Goal: Information Seeking & Learning: Compare options

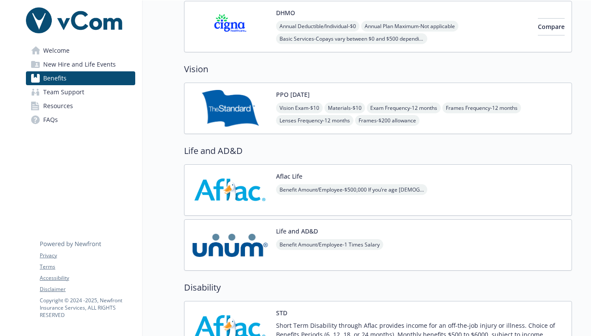
scroll to position [895, 0]
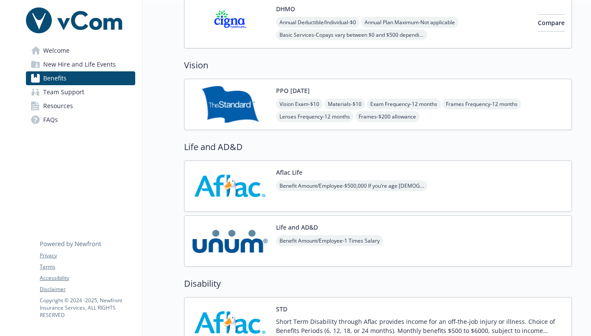
click at [473, 121] on div "Vision Exam - $10 Materials - $10 Exam Frequency - 12 months Frames Frequency -…" at bounding box center [420, 110] width 289 height 23
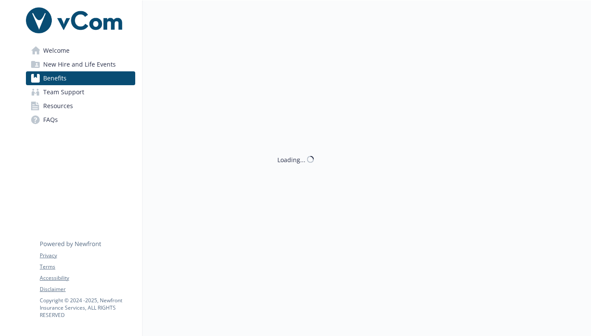
scroll to position [895, 0]
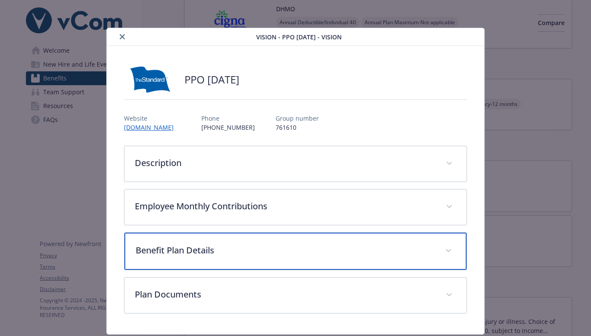
click at [326, 248] on p "Benefit Plan Details" at bounding box center [285, 250] width 299 height 13
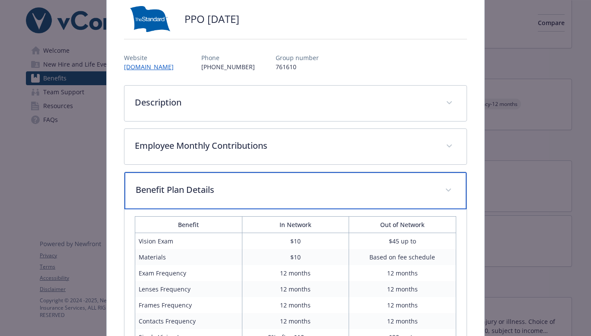
scroll to position [60, 0]
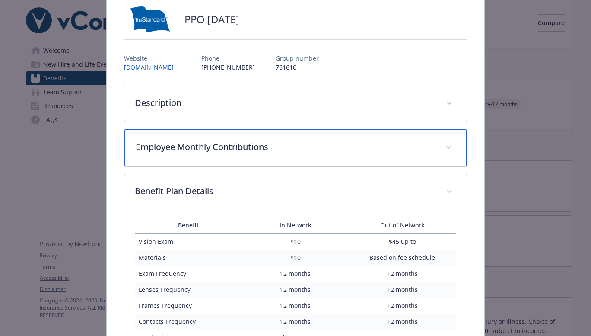
click at [376, 145] on p "Employee Monthly Contributions" at bounding box center [285, 147] width 299 height 13
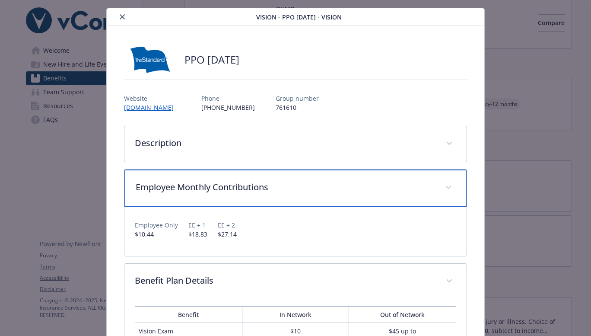
scroll to position [17, 0]
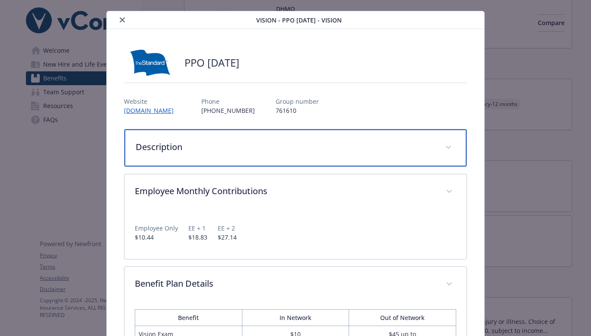
click at [347, 148] on p "Description" at bounding box center [285, 147] width 299 height 13
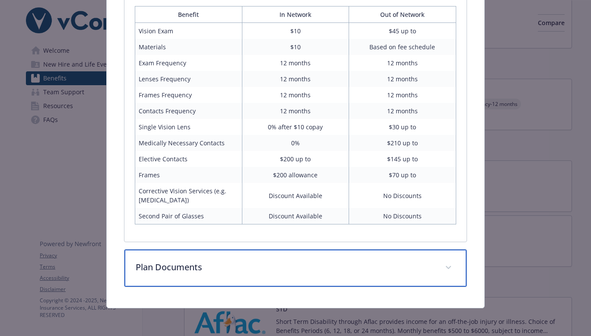
scroll to position [427, 0]
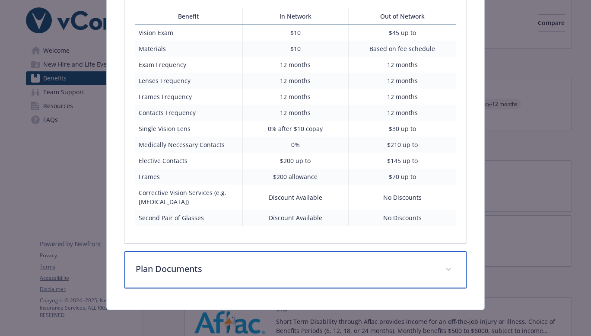
click at [374, 284] on div "Plan Documents" at bounding box center [296, 269] width 342 height 37
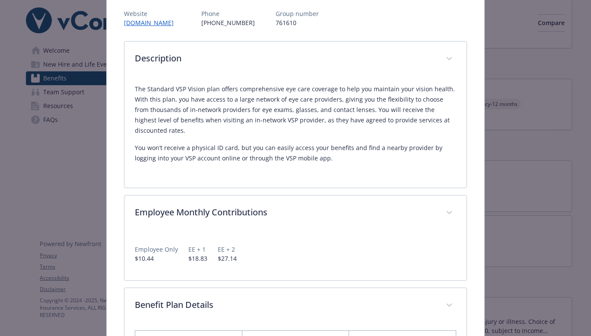
scroll to position [114, 0]
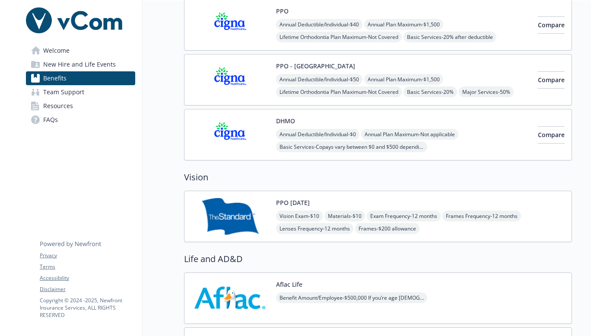
scroll to position [785, 0]
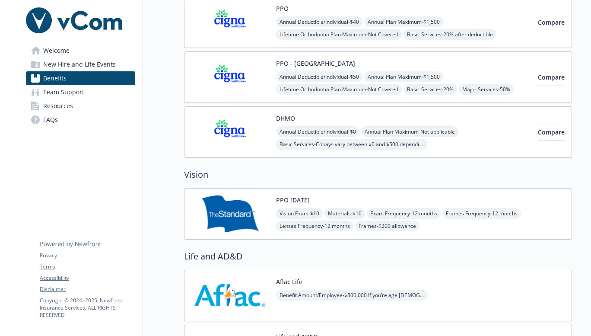
click at [441, 208] on span "Exam Frequency - 12 months" at bounding box center [404, 213] width 74 height 11
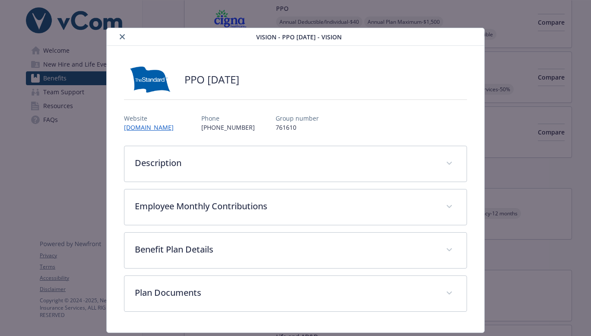
click at [120, 36] on icon "close" at bounding box center [122, 36] width 5 height 5
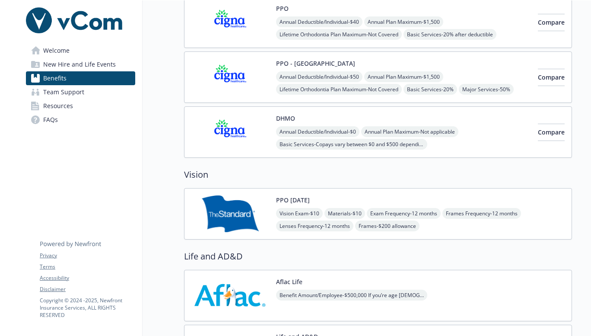
click at [335, 218] on span "Materials - $10" at bounding box center [345, 213] width 41 height 11
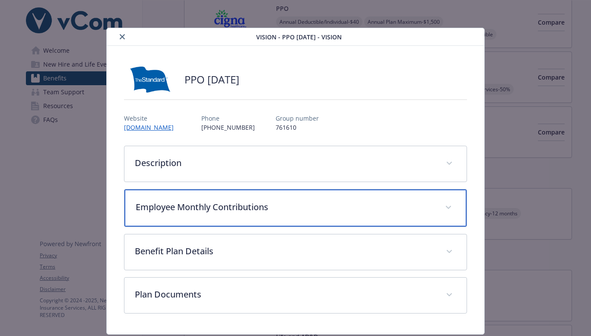
click at [249, 210] on p "Employee Monthly Contributions" at bounding box center [285, 207] width 299 height 13
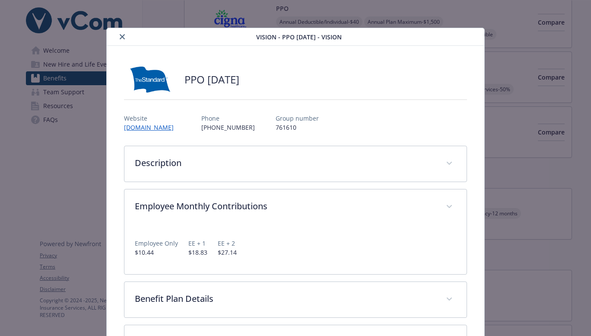
click at [329, 252] on div "Employee Only $10.44 EE + 1 $18.83 EE + 2 $27.14" at bounding box center [296, 244] width 322 height 25
click at [120, 40] on button "close" at bounding box center [122, 37] width 10 height 10
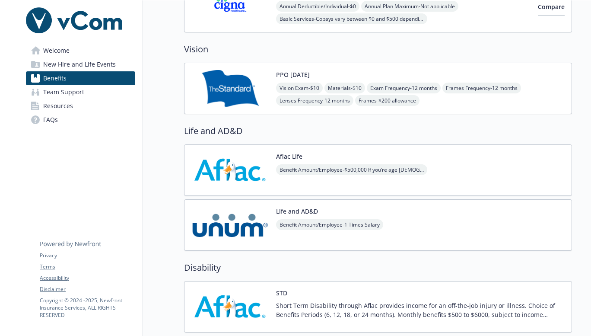
scroll to position [911, 0]
click at [237, 92] on img at bounding box center [231, 88] width 78 height 37
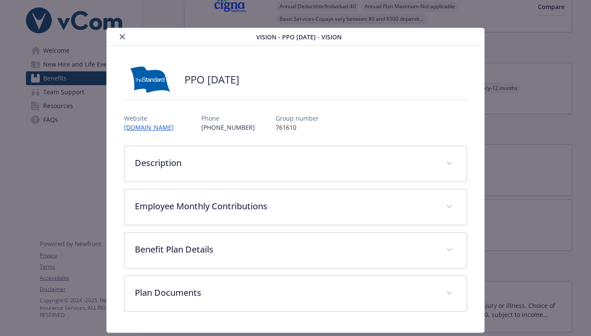
click at [118, 35] on button "close" at bounding box center [122, 37] width 10 height 10
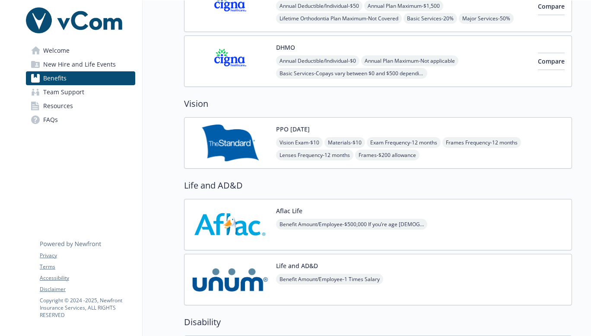
scroll to position [850, 0]
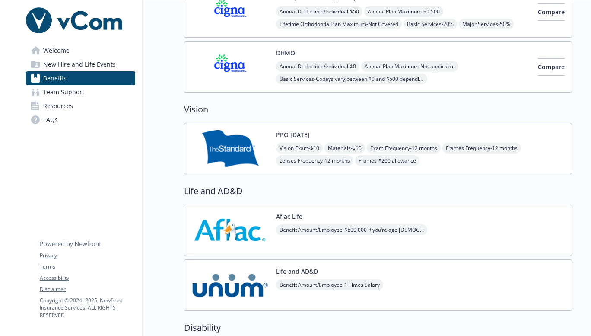
click at [353, 160] on span "Lenses Frequency - 12 months" at bounding box center [314, 160] width 77 height 11
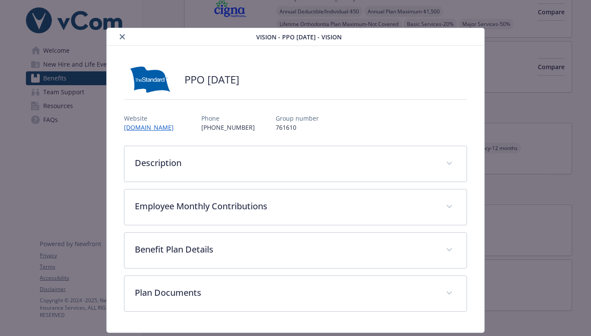
click at [122, 42] on div "Vision - PPO [DATE] - Vision" at bounding box center [296, 37] width 378 height 18
click at [120, 35] on icon "close" at bounding box center [122, 36] width 5 height 5
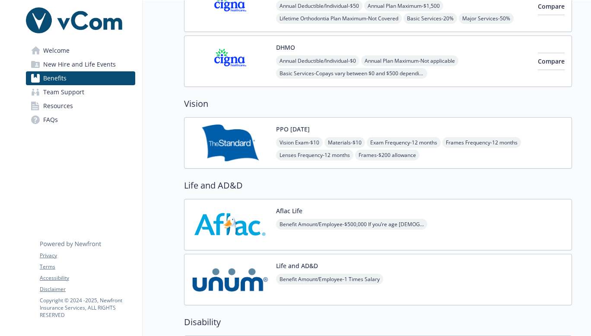
scroll to position [861, 0]
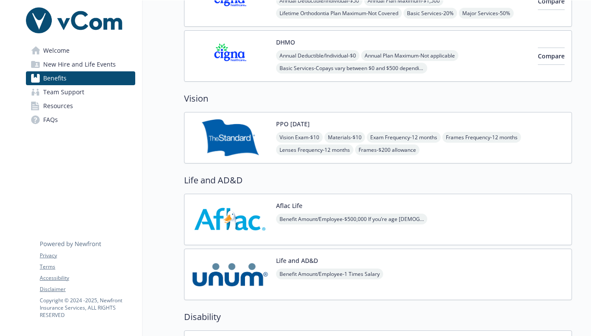
click at [264, 124] on img at bounding box center [231, 137] width 78 height 37
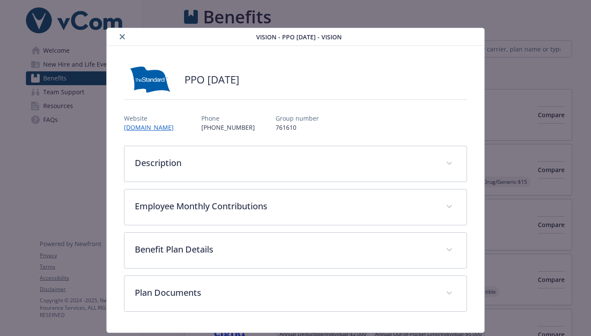
scroll to position [861, 0]
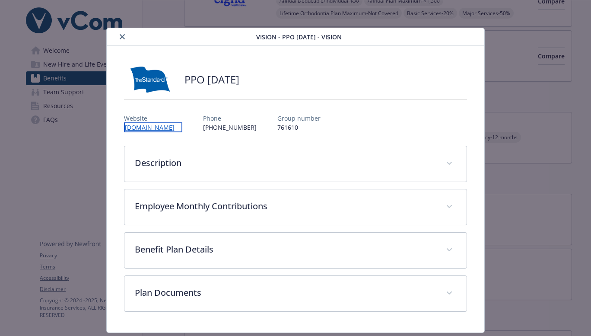
click at [152, 126] on link "[DOMAIN_NAME]" at bounding box center [153, 127] width 58 height 10
click at [117, 38] on button "close" at bounding box center [122, 37] width 10 height 10
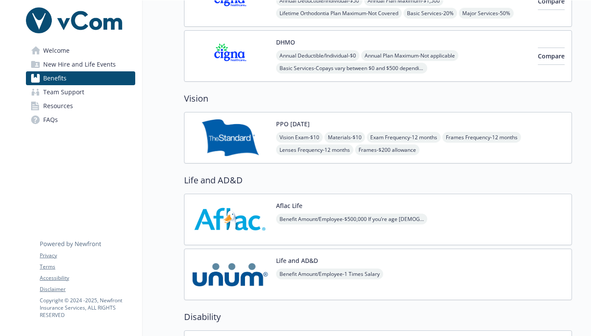
click at [53, 54] on span "Welcome" at bounding box center [56, 51] width 26 height 14
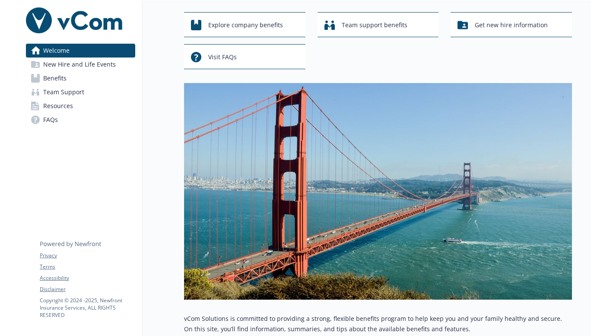
scroll to position [290, 0]
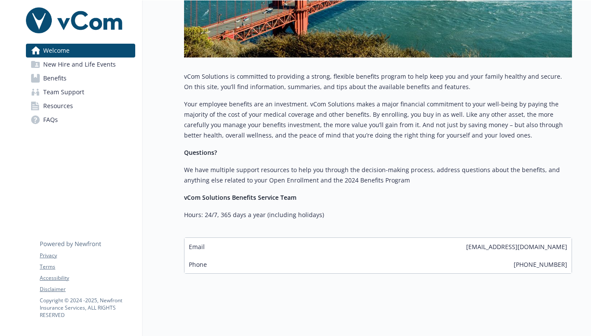
click at [58, 84] on span "Benefits" at bounding box center [54, 78] width 23 height 14
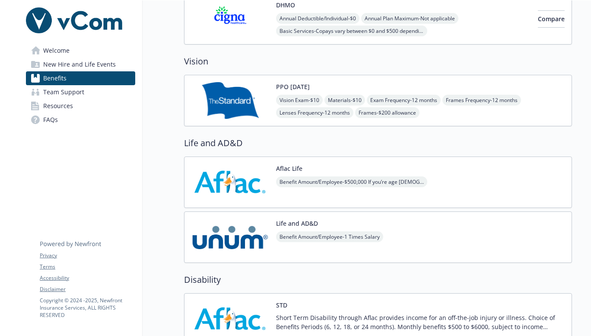
scroll to position [900, 0]
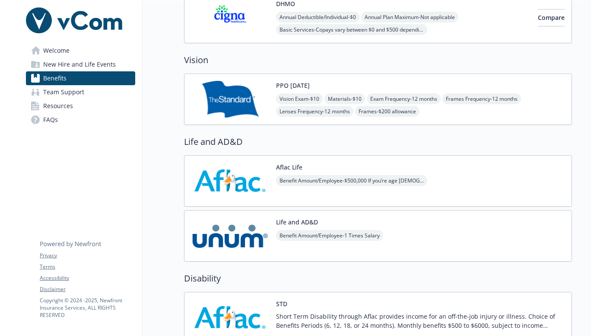
click at [323, 106] on span "Lenses Frequency - 12 months" at bounding box center [314, 111] width 77 height 11
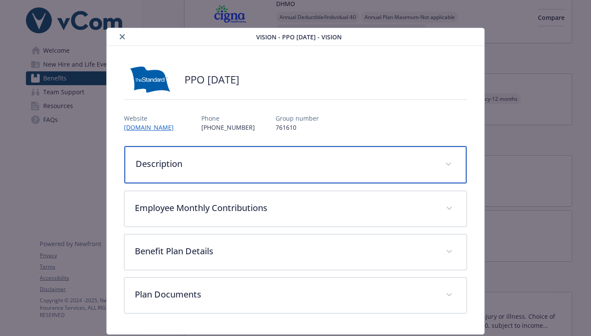
click at [272, 174] on div "Description" at bounding box center [296, 164] width 342 height 37
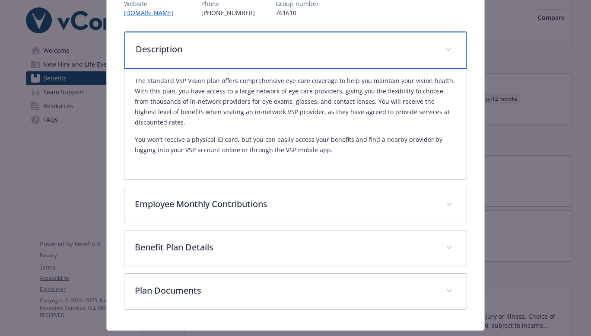
scroll to position [137, 0]
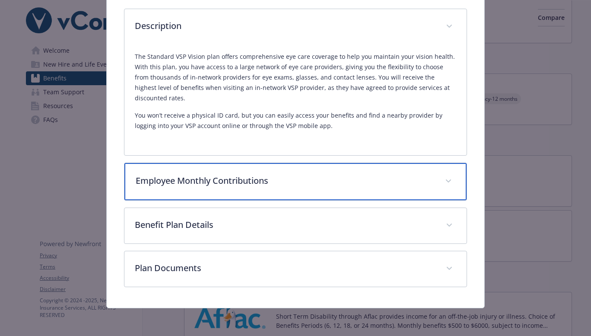
click at [360, 190] on div "Employee Monthly Contributions" at bounding box center [296, 181] width 342 height 37
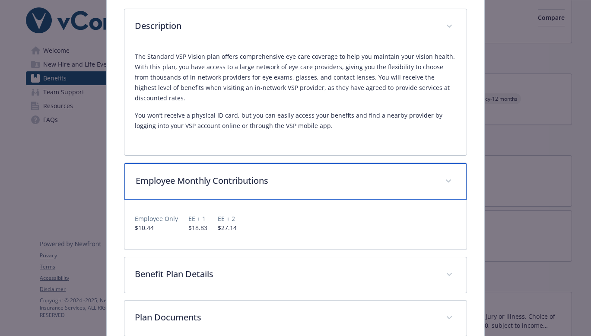
scroll to position [186, 0]
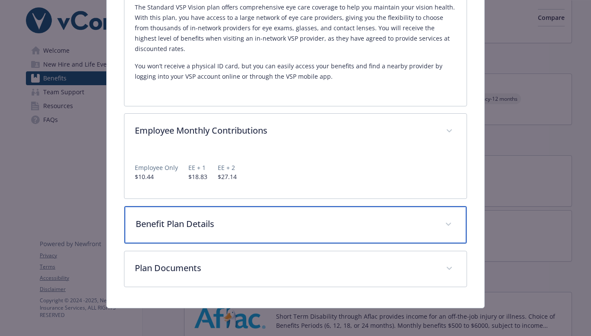
click at [401, 223] on p "Benefit Plan Details" at bounding box center [285, 223] width 299 height 13
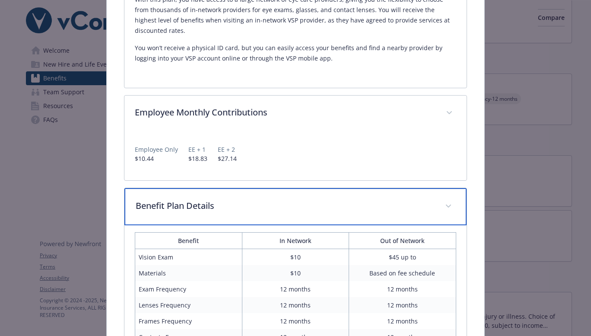
scroll to position [0, 0]
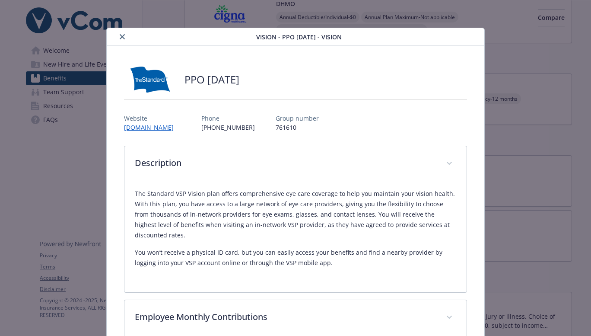
click at [121, 34] on icon "close" at bounding box center [122, 36] width 5 height 5
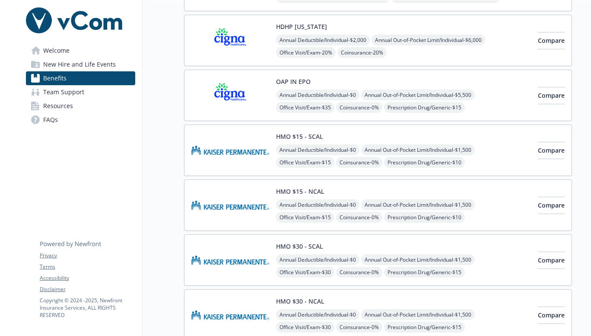
scroll to position [497, 0]
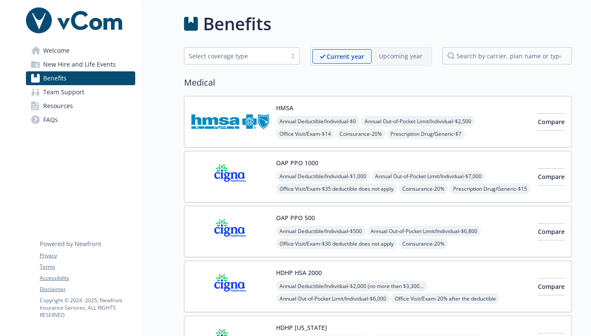
drag, startPoint x: 585, startPoint y: 47, endPoint x: 591, endPoint y: 63, distance: 16.9
click at [591, 63] on div "Skip to main content Welcome New Hire and Life Events Benefits Team Support Res…" at bounding box center [295, 168] width 591 height 336
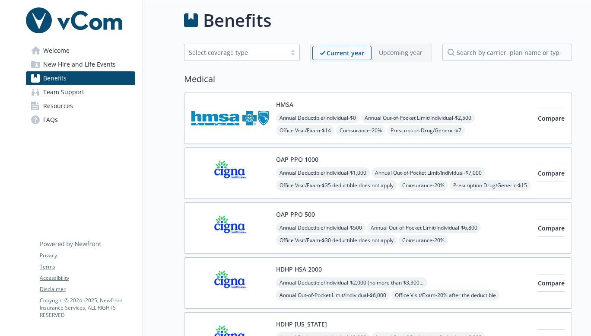
scroll to position [1, 0]
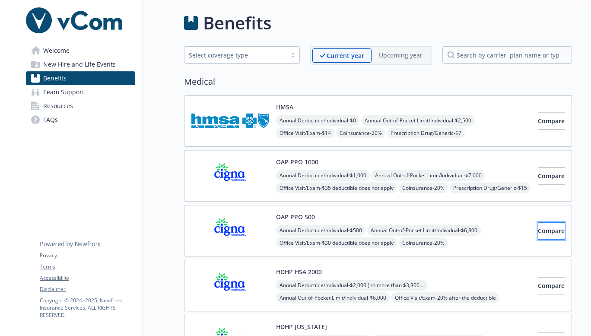
click at [544, 228] on span "Compare" at bounding box center [551, 231] width 27 height 8
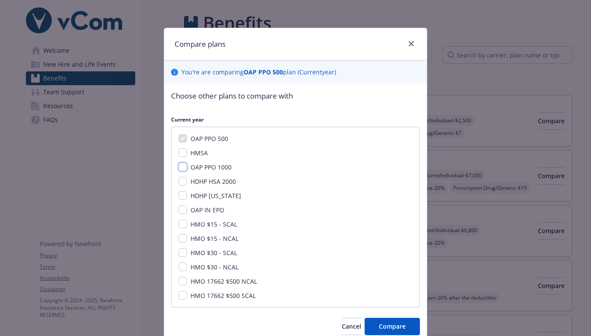
click at [179, 166] on input "OAP PPO 1000" at bounding box center [183, 167] width 9 height 9
checkbox input "true"
click at [180, 180] on input "HDHP HSA 2000" at bounding box center [183, 181] width 9 height 9
checkbox input "true"
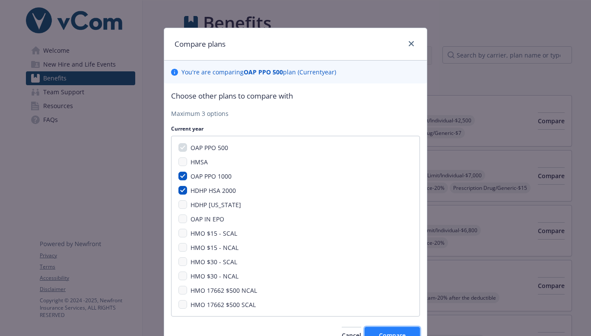
click at [395, 332] on span "Compare" at bounding box center [392, 335] width 27 height 8
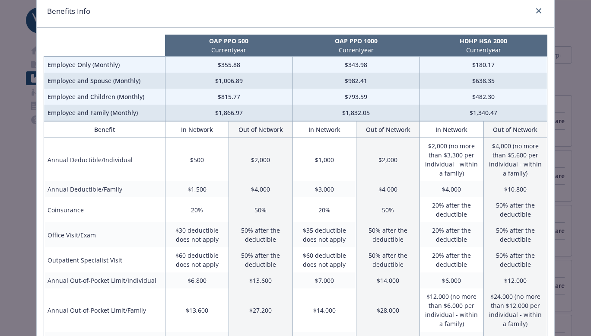
scroll to position [0, 0]
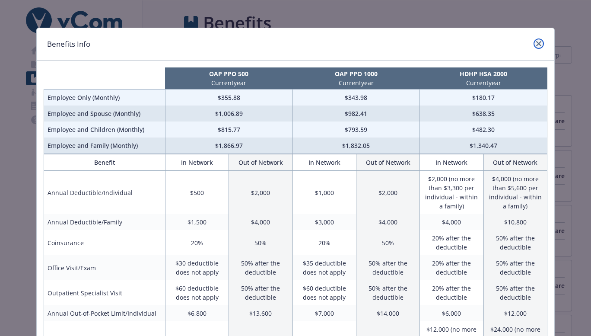
click at [538, 45] on icon "close" at bounding box center [539, 43] width 5 height 5
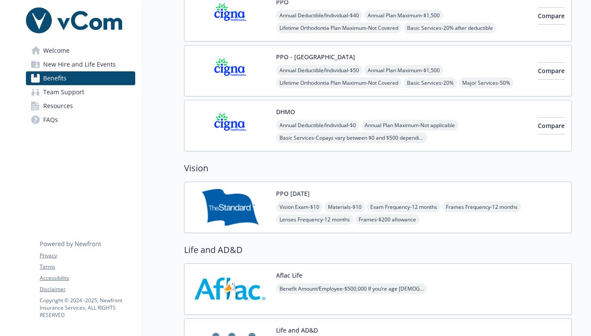
scroll to position [708, 0]
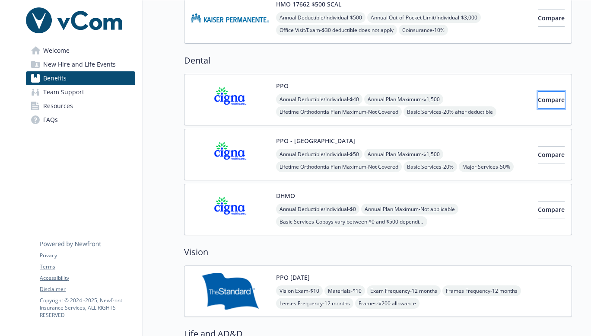
click at [538, 94] on button "Compare" at bounding box center [551, 99] width 27 height 17
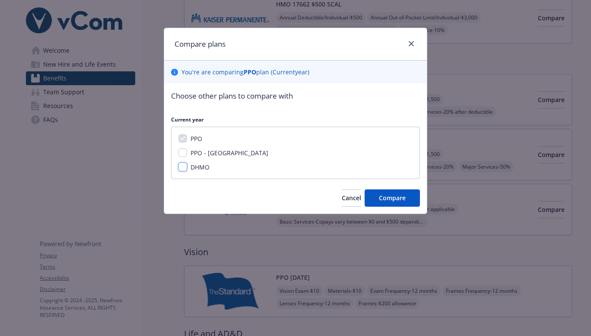
click at [184, 166] on input "DHMO" at bounding box center [183, 167] width 9 height 9
checkbox input "true"
click at [385, 197] on span "Compare" at bounding box center [392, 198] width 27 height 8
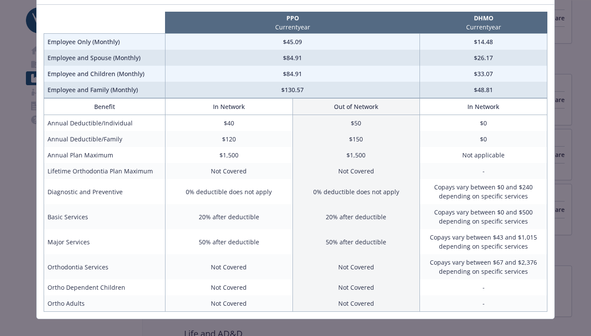
scroll to position [0, 0]
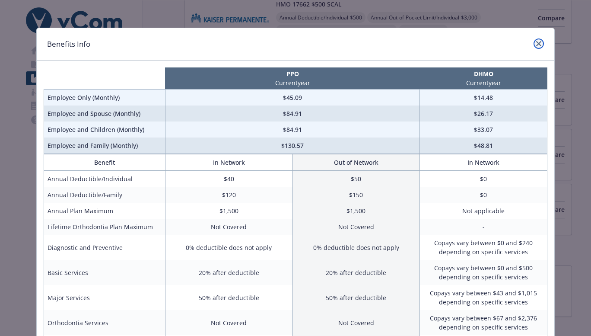
click at [537, 45] on icon "close" at bounding box center [539, 43] width 5 height 5
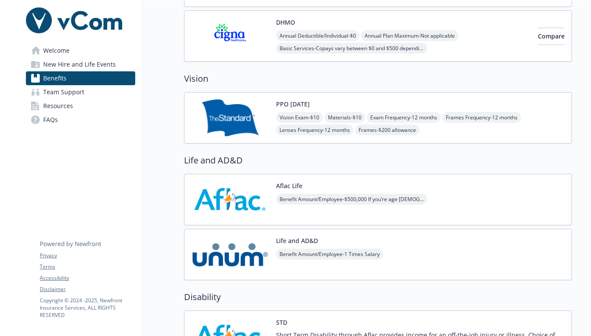
scroll to position [893, 0]
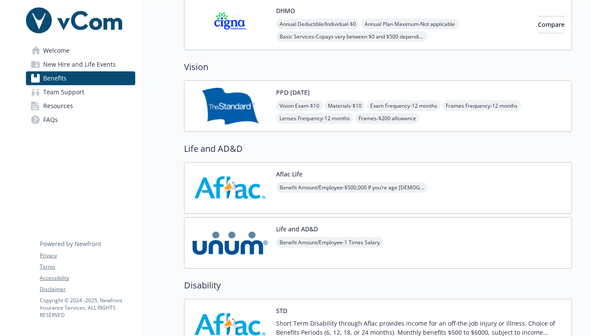
click at [536, 115] on div "Vision Exam - $10 Materials - $10 Exam Frequency - 12 months Frames Frequency -…" at bounding box center [420, 111] width 289 height 23
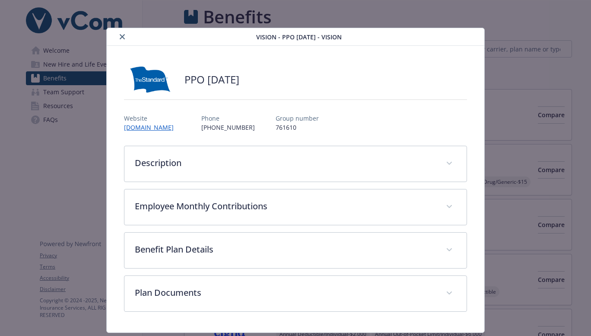
scroll to position [893, 0]
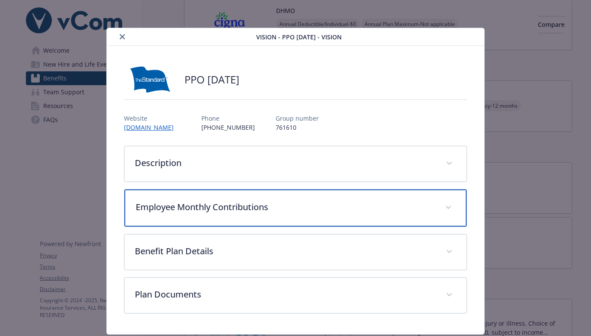
click at [415, 205] on p "Employee Monthly Contributions" at bounding box center [285, 207] width 299 height 13
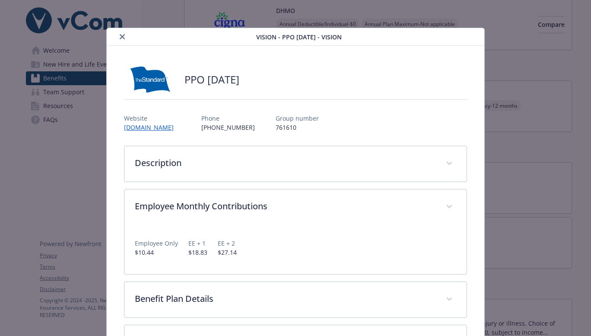
click at [227, 244] on p "EE + 2" at bounding box center [227, 243] width 19 height 9
click at [120, 37] on icon "close" at bounding box center [122, 36] width 5 height 5
